Goal: Information Seeking & Learning: Check status

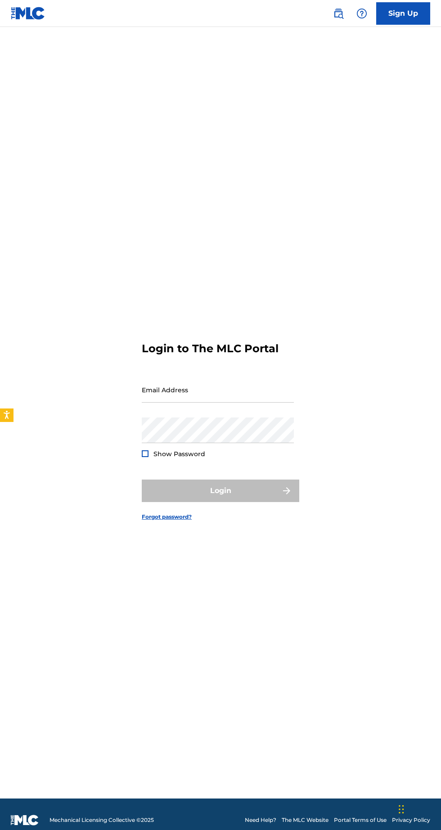
click at [180, 403] on input "Email Address" at bounding box center [218, 390] width 152 height 26
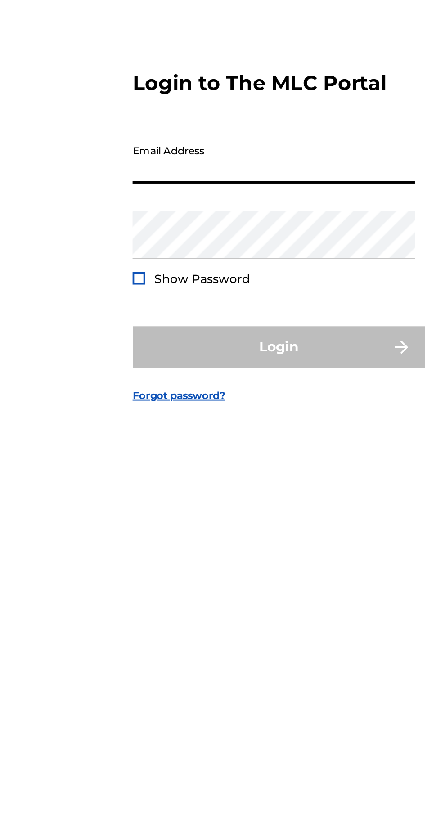
type input "[EMAIL_ADDRESS][DOMAIN_NAME]"
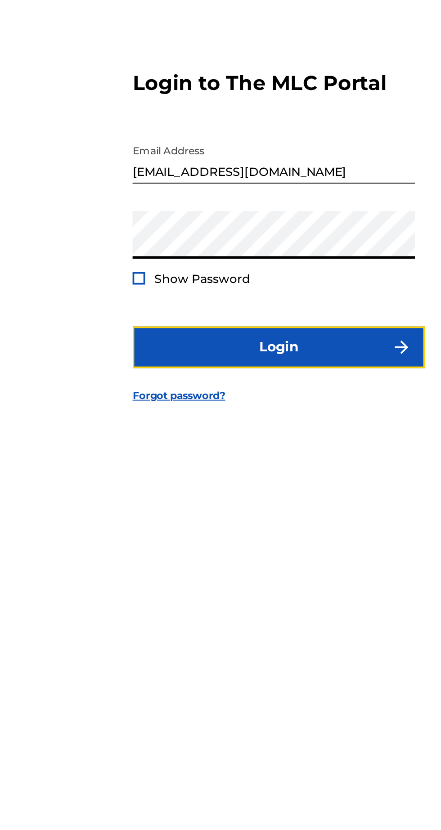
click at [251, 502] on button "Login" at bounding box center [220, 491] width 157 height 22
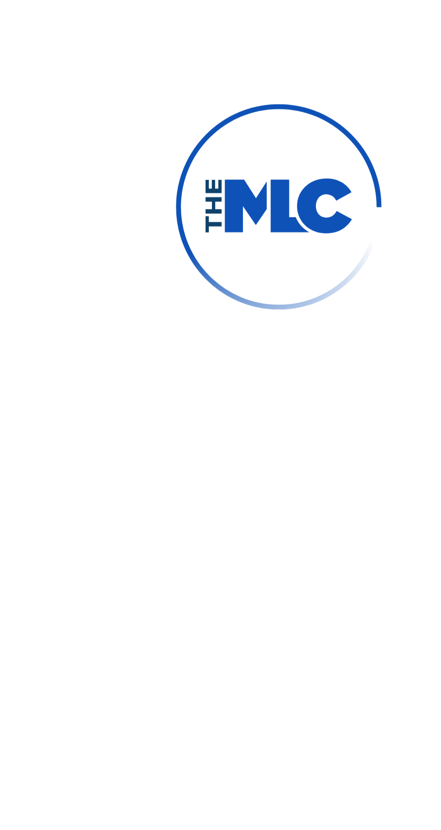
scroll to position [4, 0]
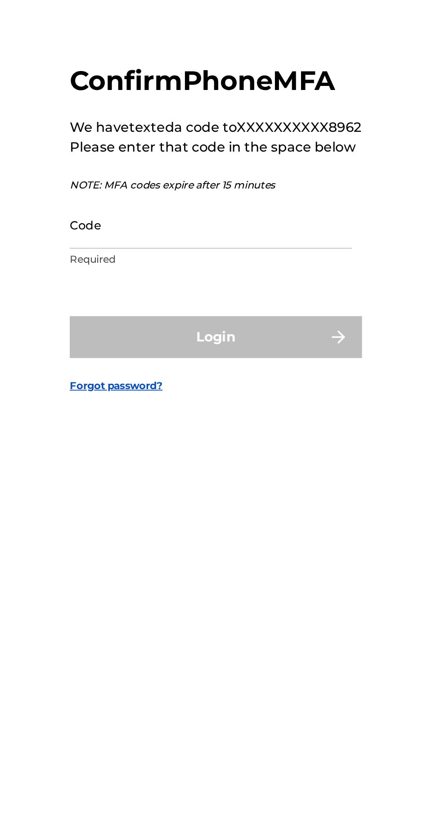
click at [192, 438] on input "Code" at bounding box center [218, 425] width 152 height 26
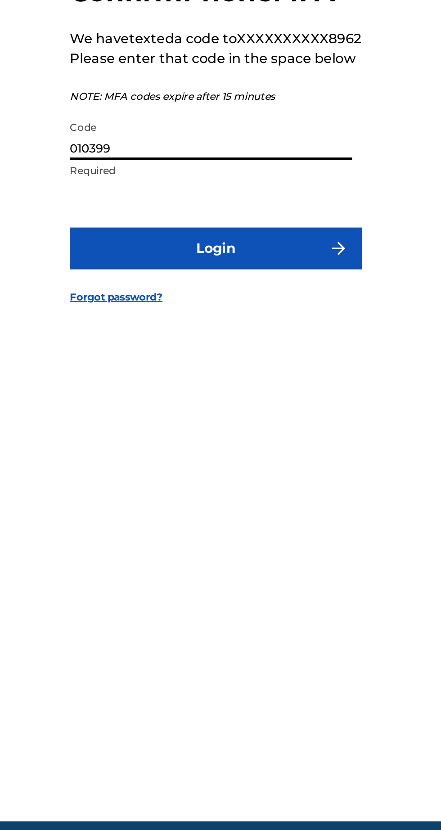
type input "010399"
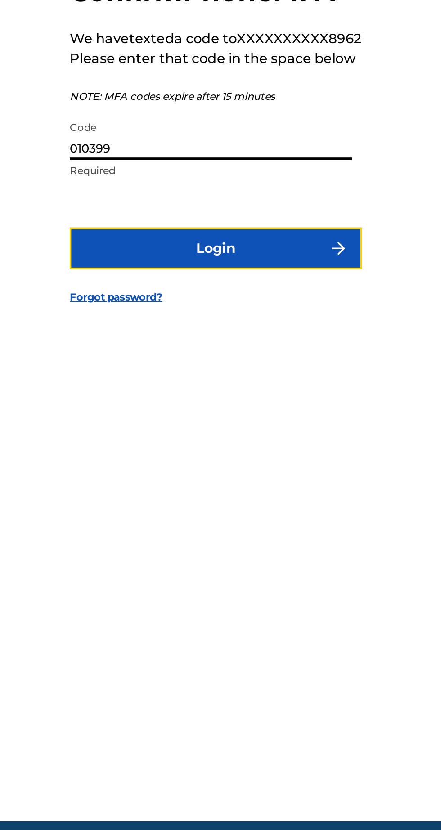
click at [265, 497] on button "Login" at bounding box center [220, 485] width 157 height 22
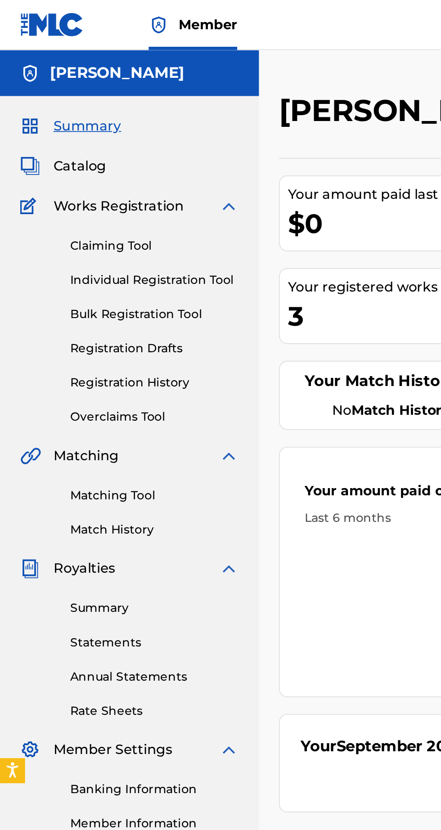
click at [97, 208] on link "Registration History" at bounding box center [83, 206] width 91 height 9
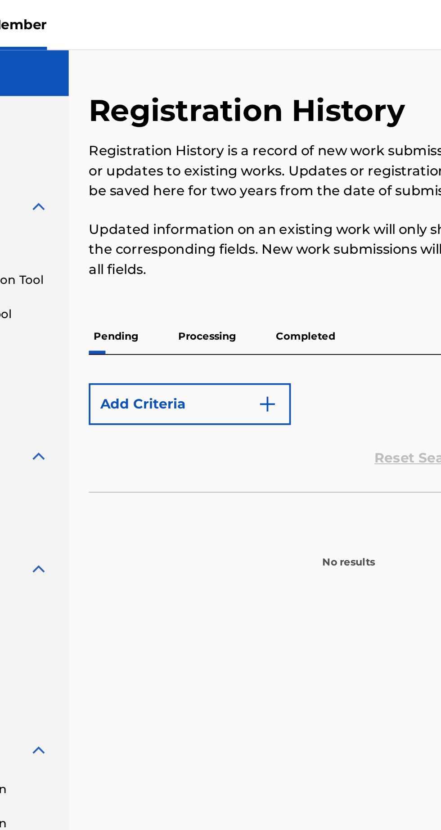
click at [220, 183] on p "Processing" at bounding box center [214, 181] width 36 height 19
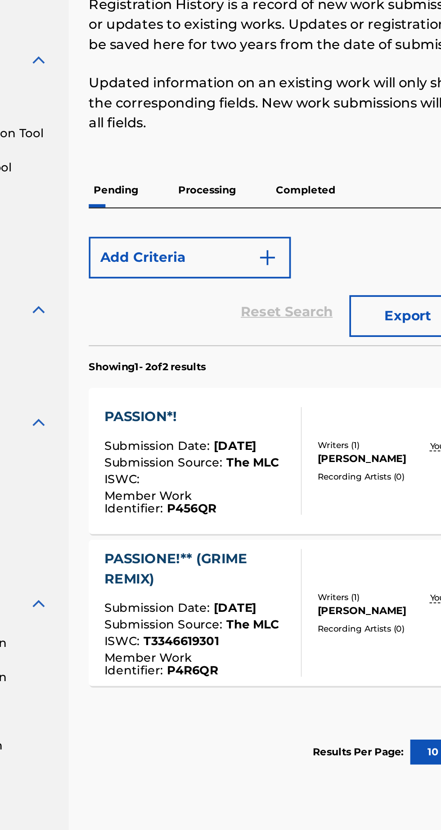
click at [222, 183] on p "Processing" at bounding box center [214, 181] width 36 height 19
click at [210, 179] on p "Processing" at bounding box center [214, 181] width 36 height 19
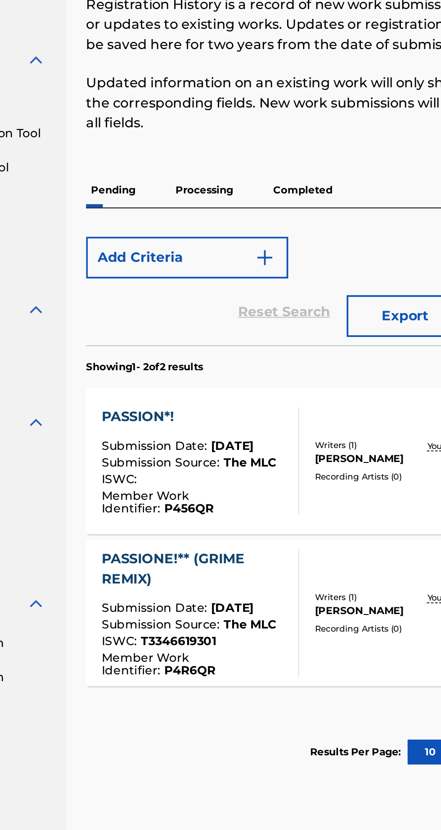
click at [214, 180] on p "Processing" at bounding box center [214, 181] width 36 height 19
click at [272, 185] on p "Completed" at bounding box center [266, 181] width 37 height 19
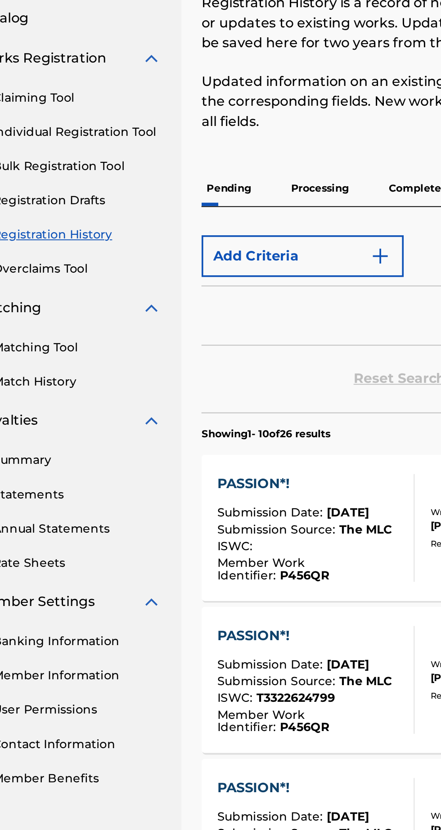
click at [167, 183] on p "Pending" at bounding box center [164, 181] width 29 height 19
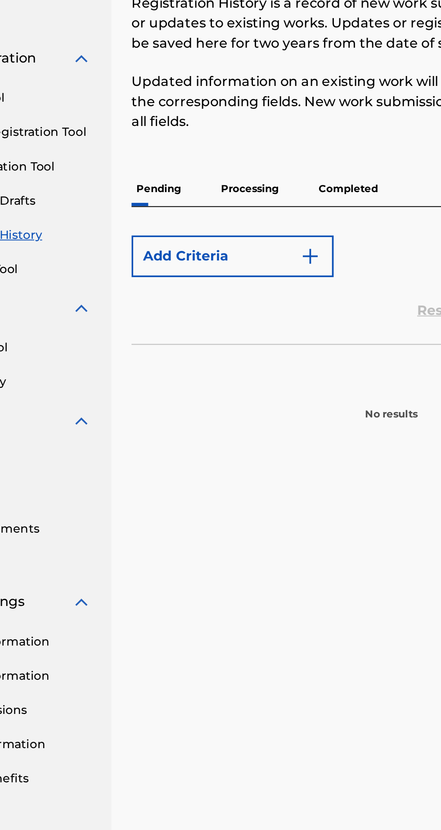
click at [218, 184] on p "Processing" at bounding box center [214, 181] width 36 height 19
